Goal: Obtain resource: Download file/media

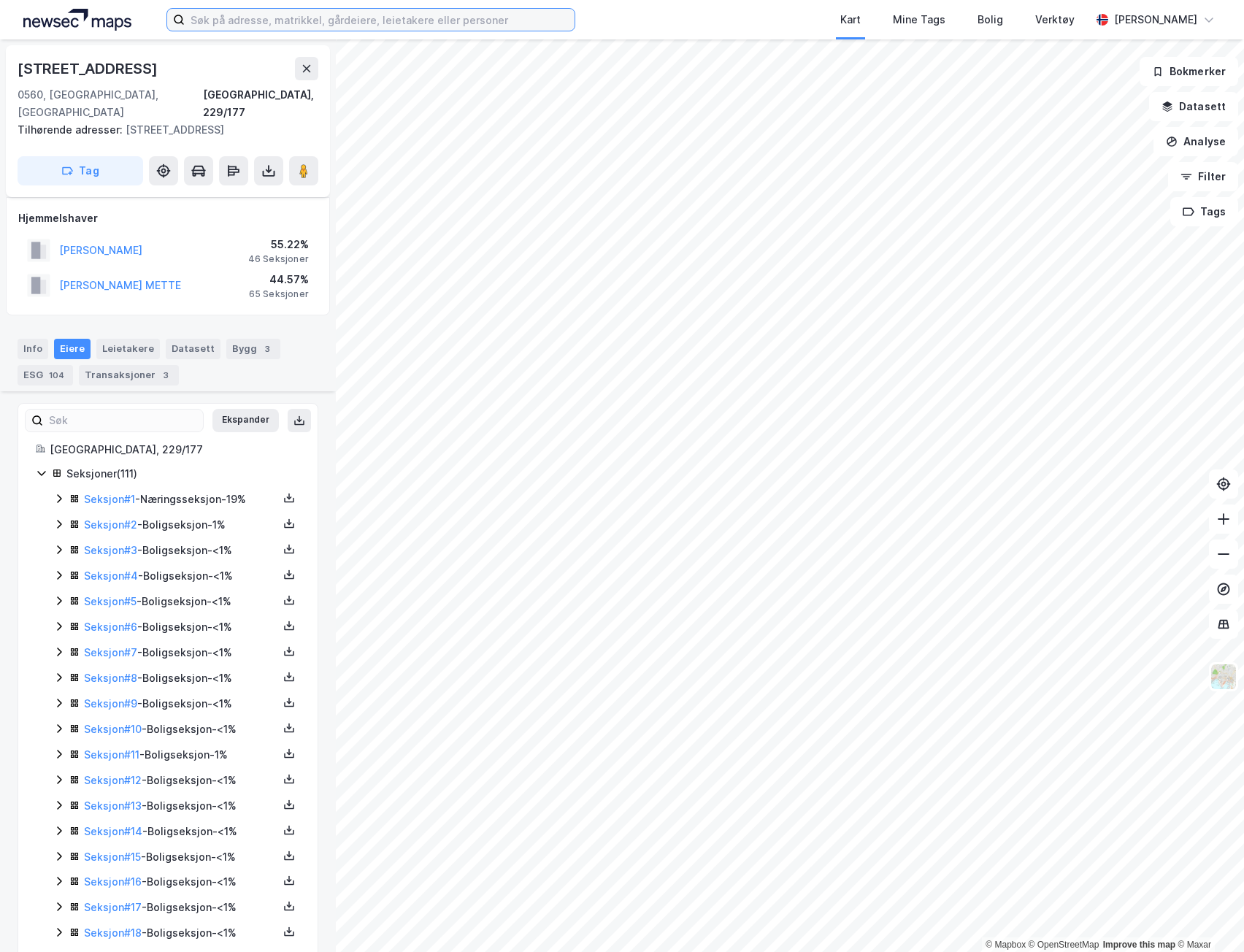
click at [459, 22] on input at bounding box center [380, 19] width 390 height 22
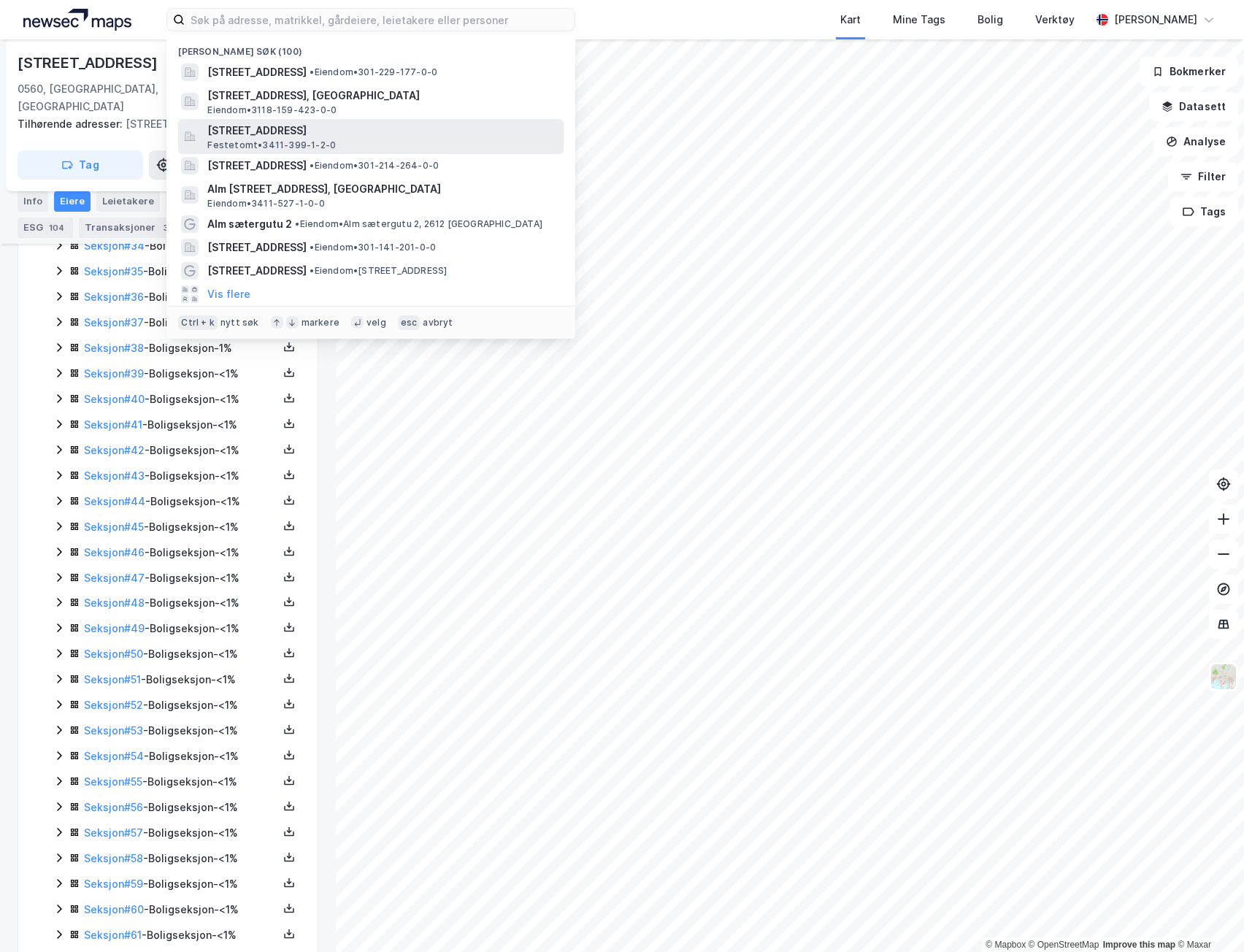
click at [409, 132] on span "[STREET_ADDRESS]" at bounding box center [382, 131] width 350 height 17
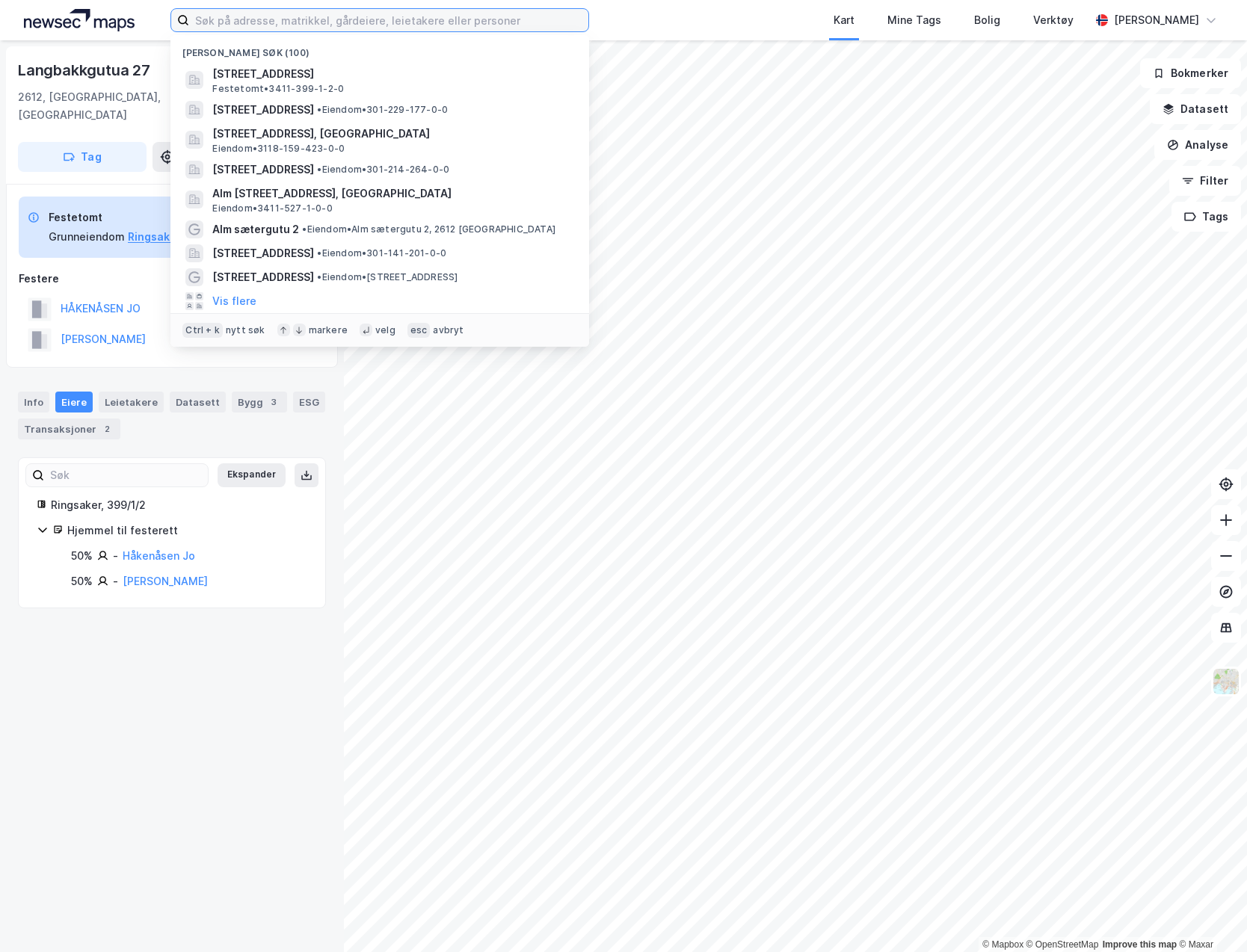
click at [241, 22] on input at bounding box center [389, 19] width 399 height 22
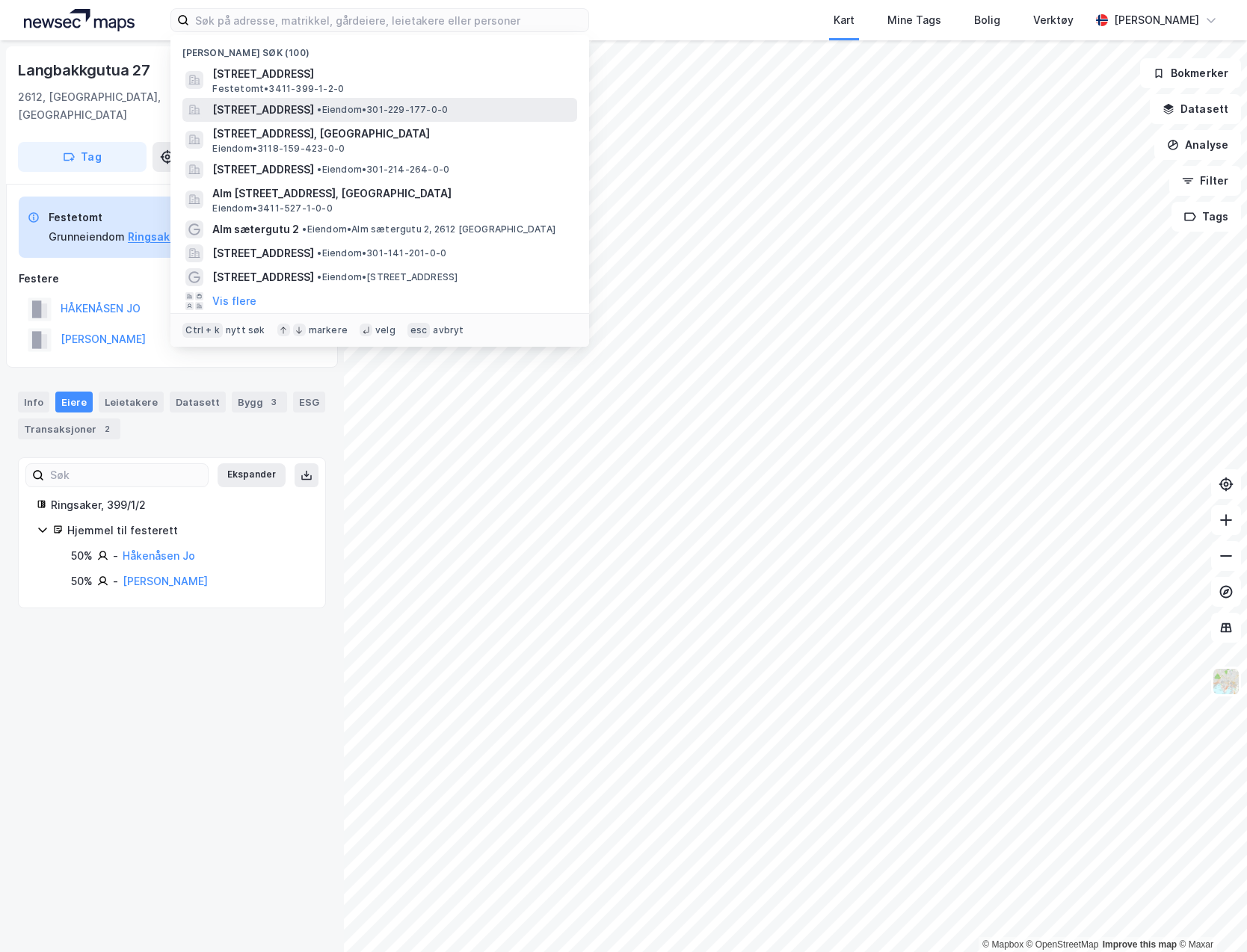
click at [314, 110] on span "[STREET_ADDRESS]" at bounding box center [263, 110] width 102 height 18
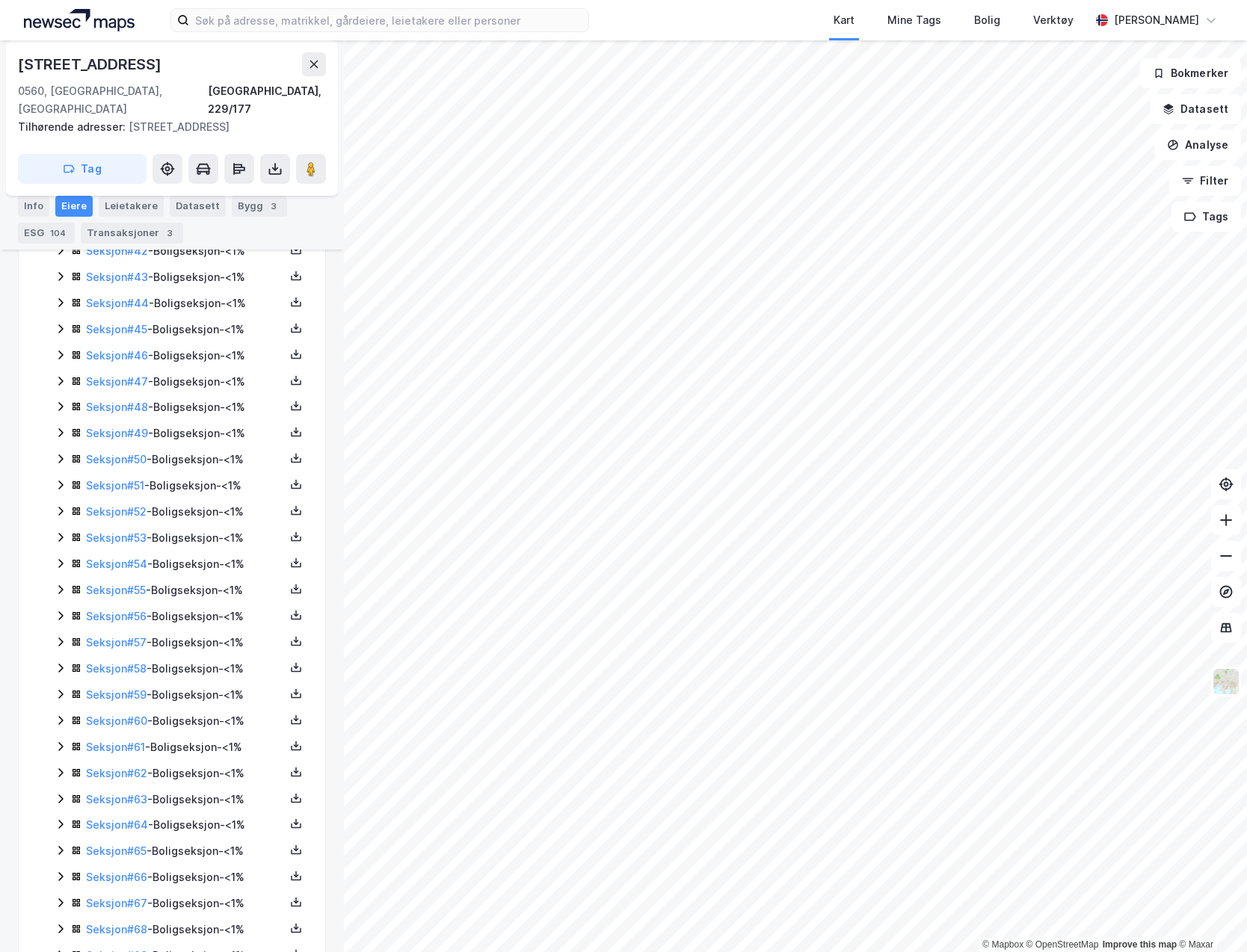
scroll to position [1944, 0]
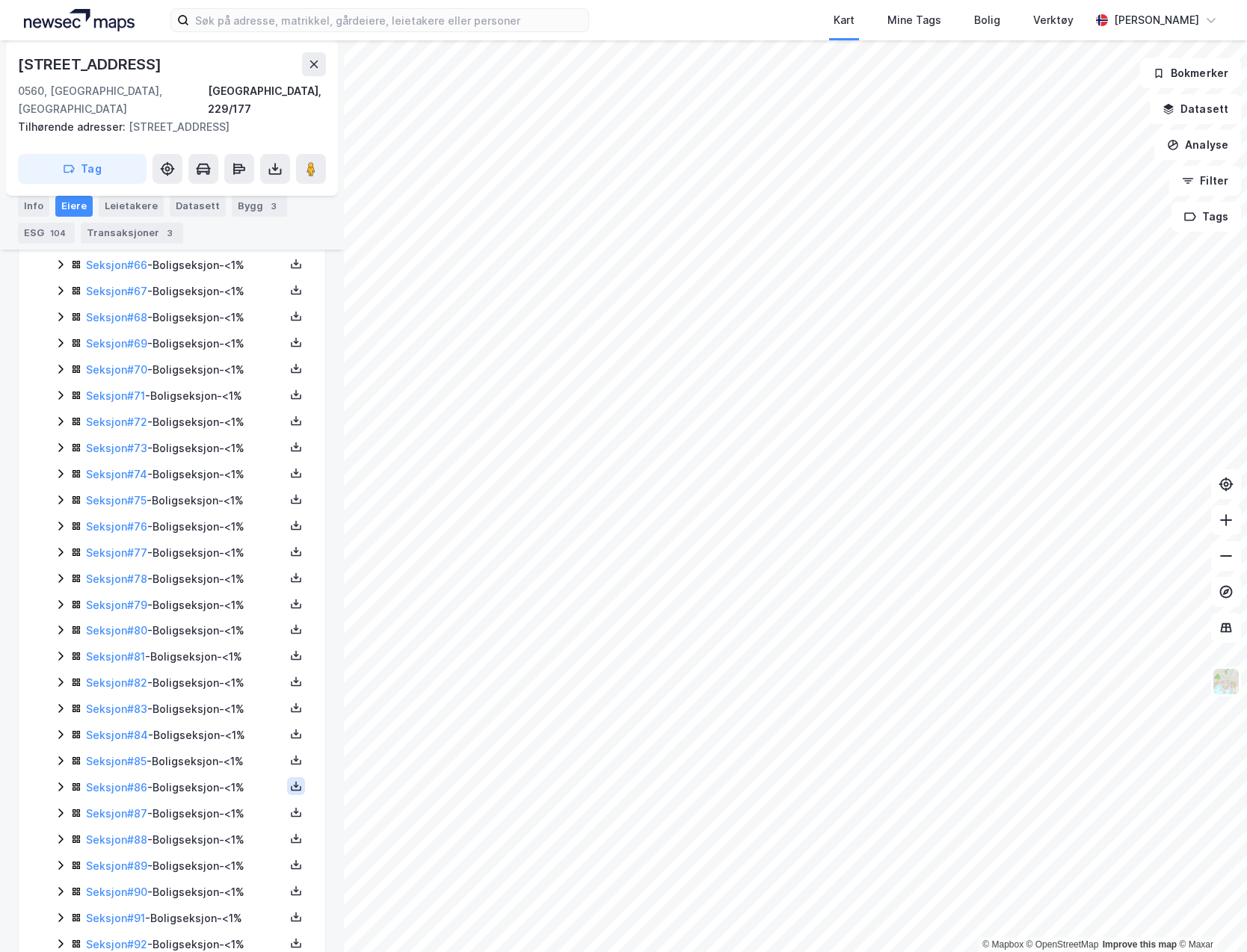
click at [290, 778] on button at bounding box center [296, 786] width 18 height 18
click at [172, 732] on div "Grunnbok" at bounding box center [196, 741] width 71 height 18
